Goal: Go to known website: Access a specific website the user already knows

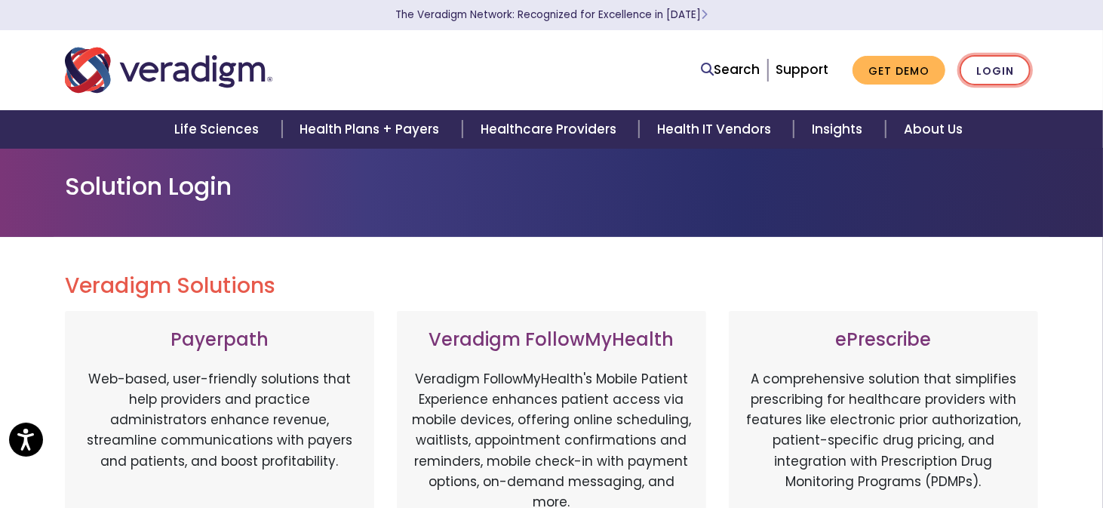
click at [989, 75] on link "Login" at bounding box center [995, 70] width 71 height 31
click at [988, 66] on link "Login" at bounding box center [995, 70] width 71 height 31
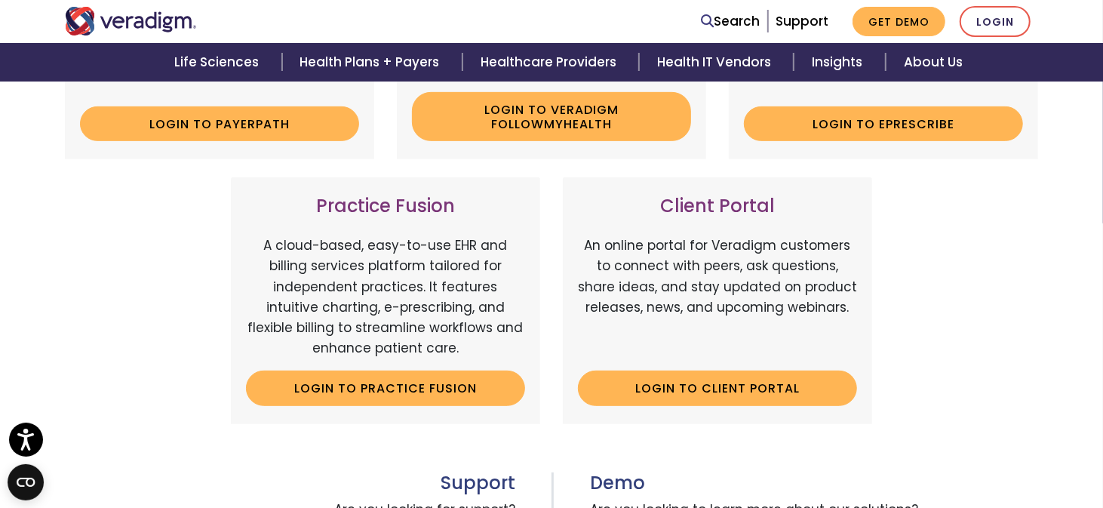
scroll to position [453, 0]
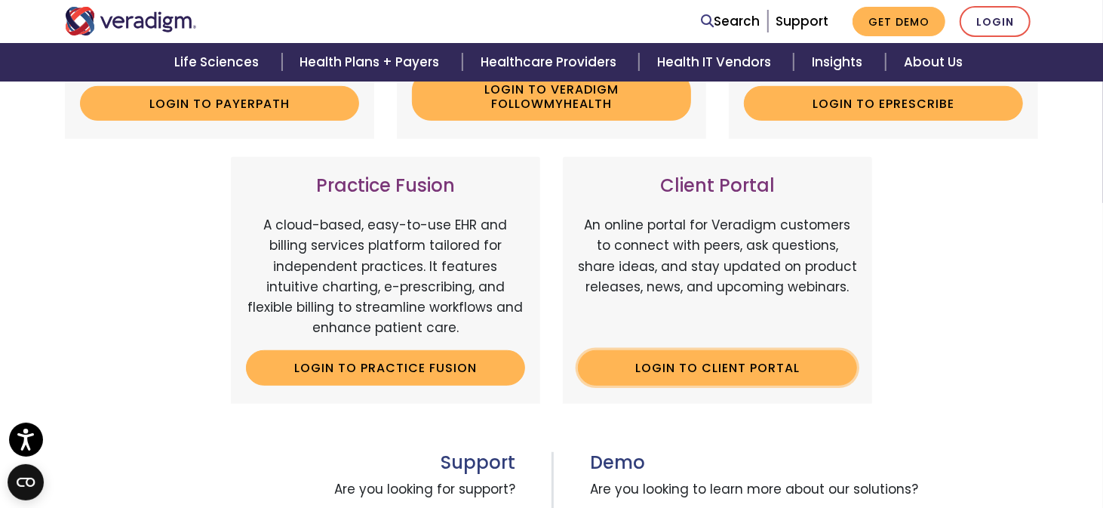
click at [719, 380] on link "Login to Client Portal" at bounding box center [717, 367] width 279 height 35
